Goal: Task Accomplishment & Management: Manage account settings

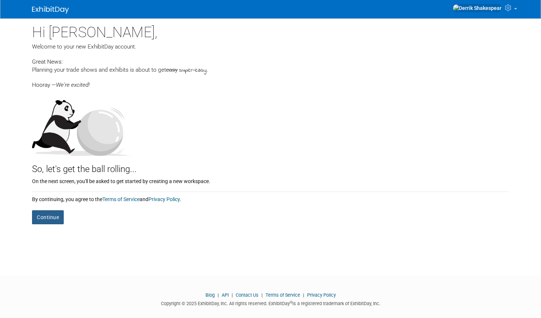
click at [43, 218] on button "Continue" at bounding box center [48, 218] width 32 height 14
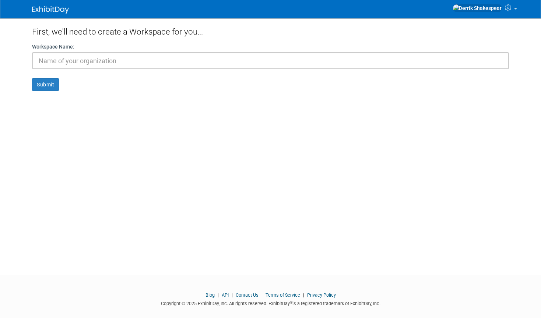
click at [40, 7] on img at bounding box center [50, 9] width 37 height 7
click at [512, 11] on icon at bounding box center [509, 7] width 8 height 7
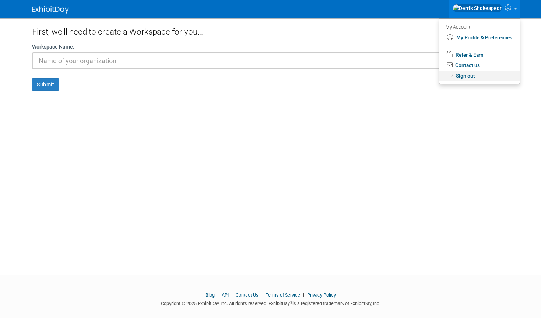
click at [470, 77] on link "Sign out" at bounding box center [479, 76] width 80 height 11
